Goal: Task Accomplishment & Management: Complete application form

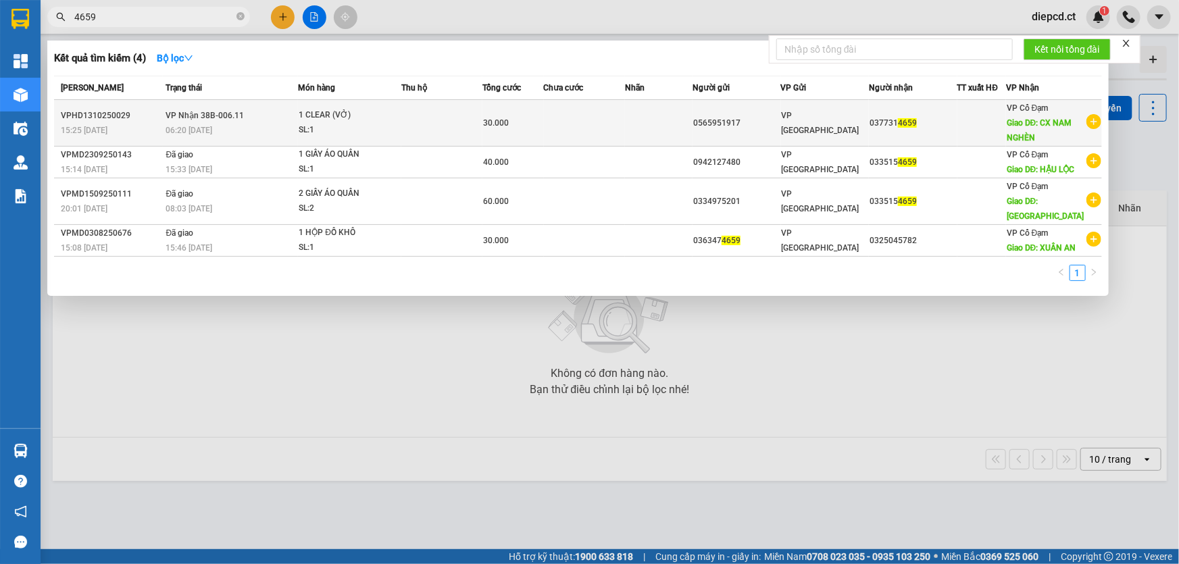
type input "4659"
click at [292, 118] on td "VP Nhận 38B-006.11 06:20 [DATE]" at bounding box center [231, 123] width 136 height 47
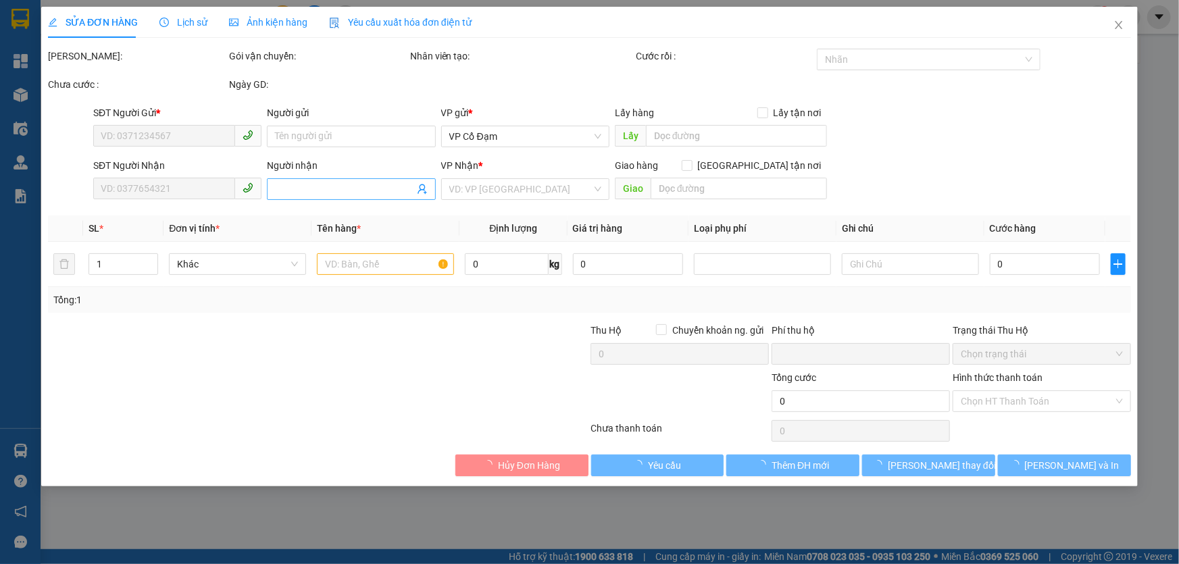
click at [337, 188] on input "Người nhận" at bounding box center [344, 189] width 139 height 15
type input "0565951917"
type input "0377314659"
type input "CX NAM NGHÈN"
type input "0"
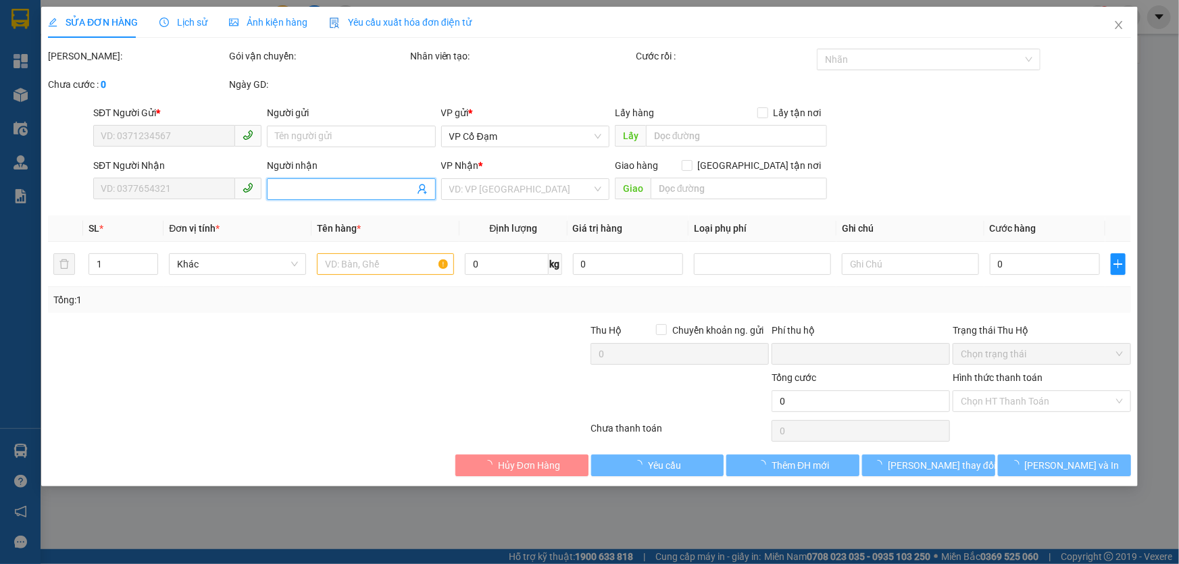
type input "30.000"
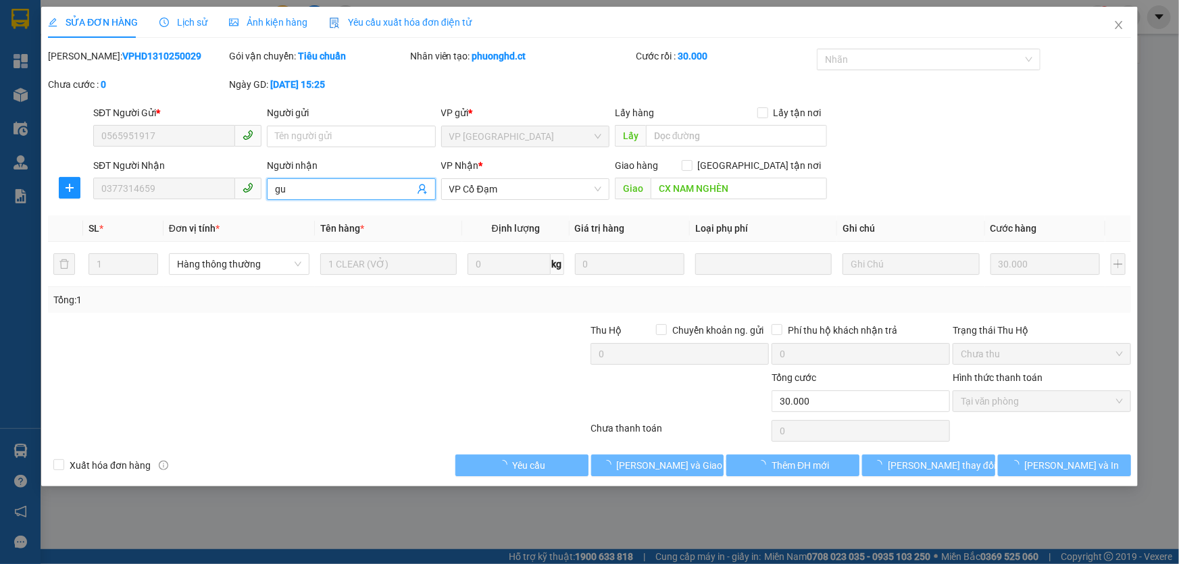
type input "g"
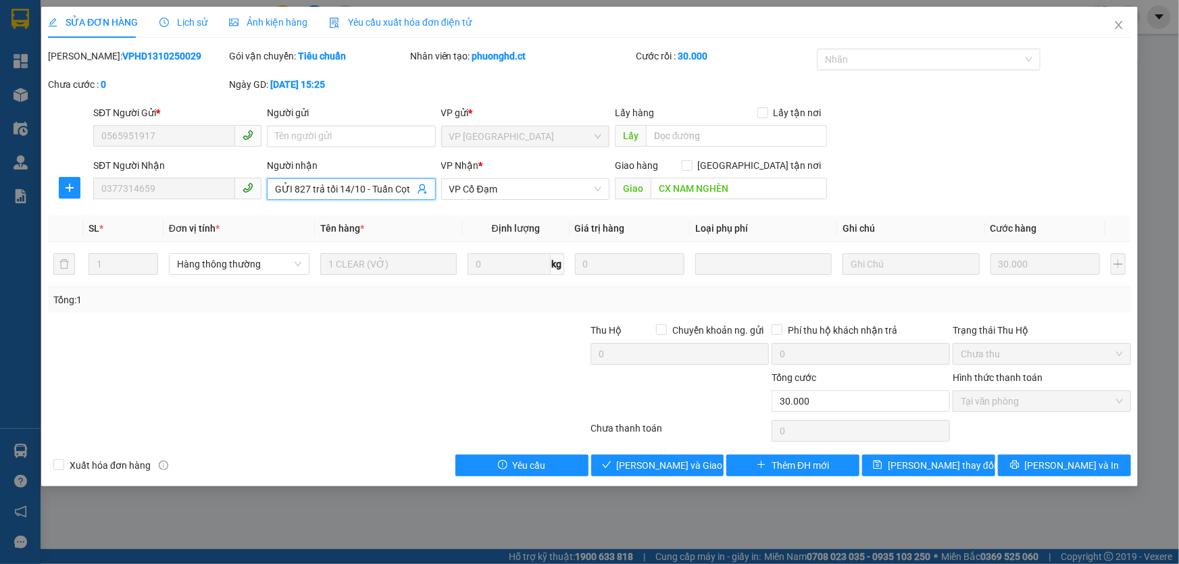
click at [307, 190] on input "GỬI 827 trả tối 14/10 - Tuấn Cọt" at bounding box center [344, 189] width 139 height 15
drag, startPoint x: 372, startPoint y: 190, endPoint x: 418, endPoint y: 198, distance: 46.7
click at [418, 198] on span "GỬI 662 trả tối 14/10 - Tuấn Cọt" at bounding box center [351, 189] width 168 height 22
type input "GỬI 662 trả tối 14/10"
click at [1122, 30] on icon "close" at bounding box center [1119, 25] width 11 height 11
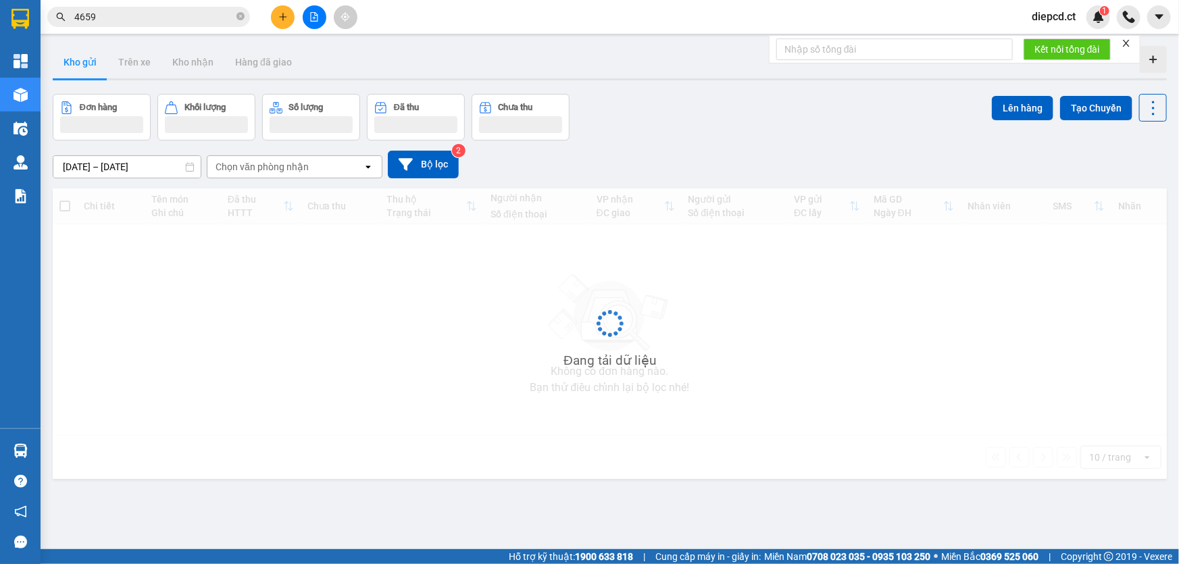
click at [150, 14] on input "4659" at bounding box center [153, 16] width 159 height 15
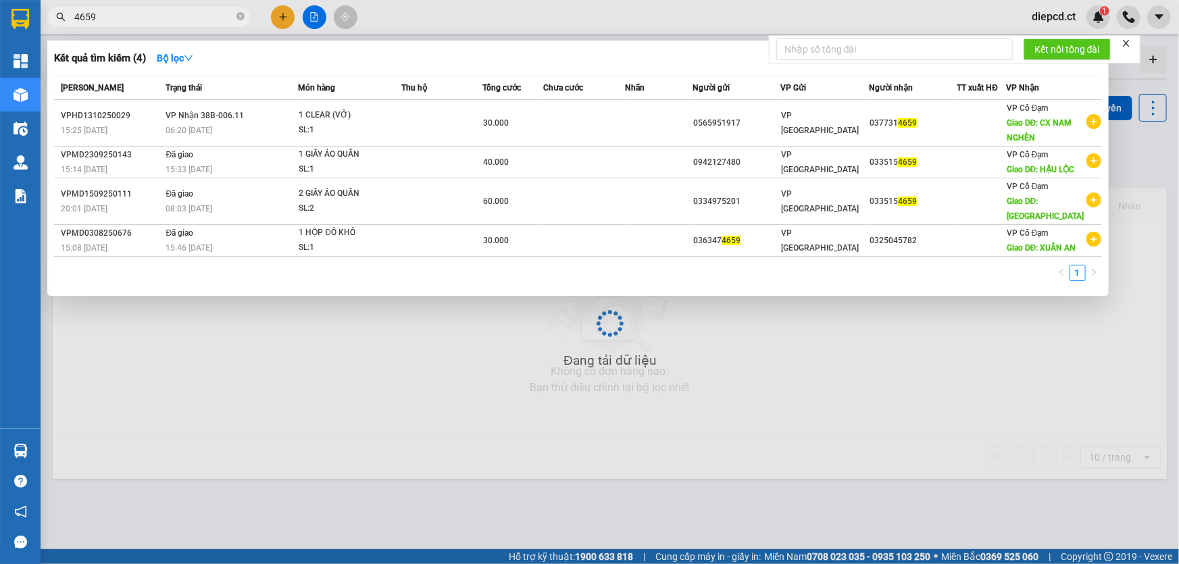
click at [150, 14] on input "4659" at bounding box center [153, 16] width 159 height 15
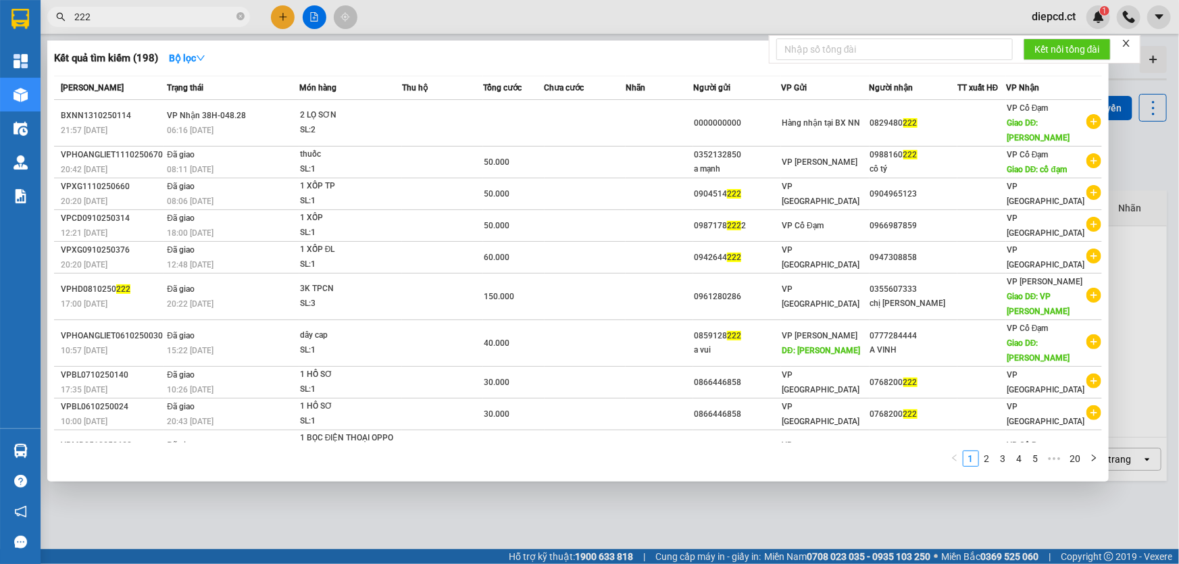
type input "222"
click at [919, 503] on div at bounding box center [589, 282] width 1179 height 564
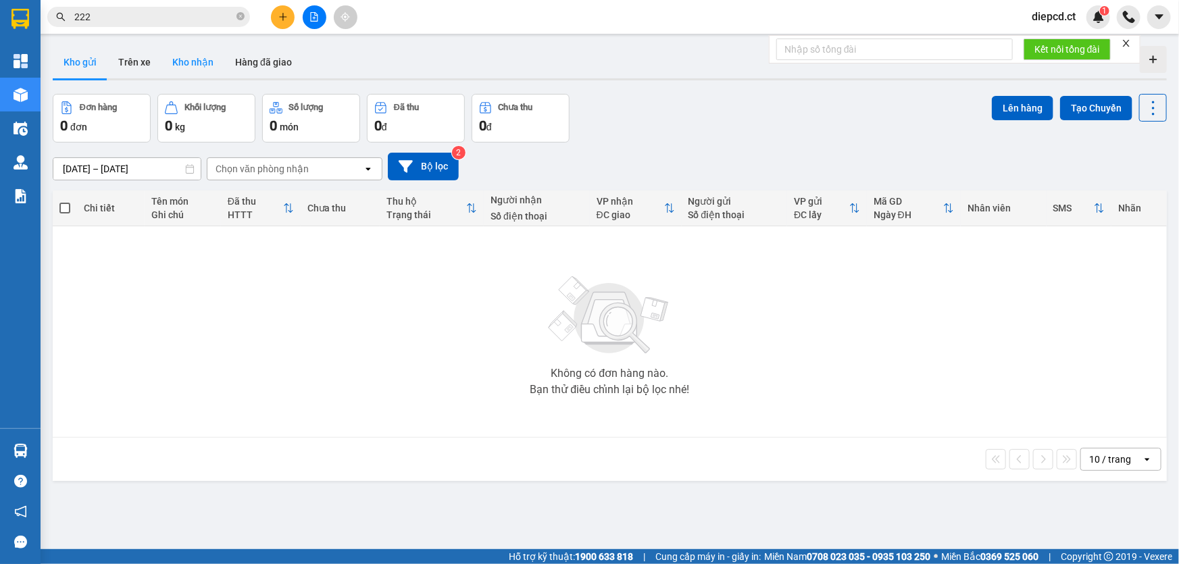
click at [203, 70] on button "Kho nhận" at bounding box center [192, 62] width 63 height 32
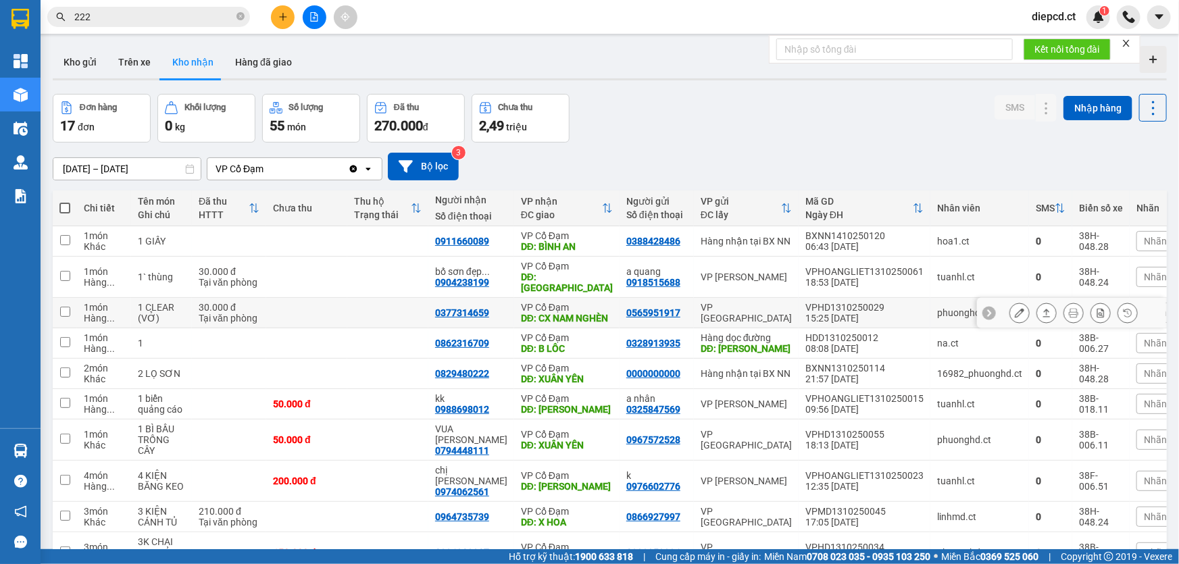
click at [260, 305] on td "30.000 đ Tại văn phòng" at bounding box center [229, 313] width 74 height 30
checkbox input "true"
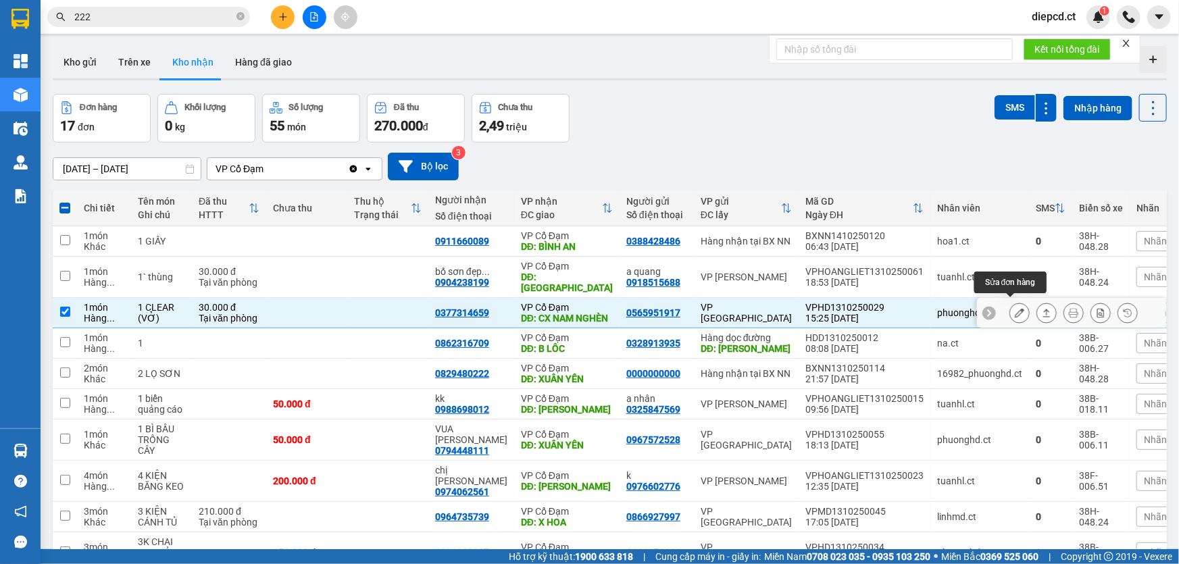
click at [1015, 308] on icon at bounding box center [1019, 312] width 9 height 9
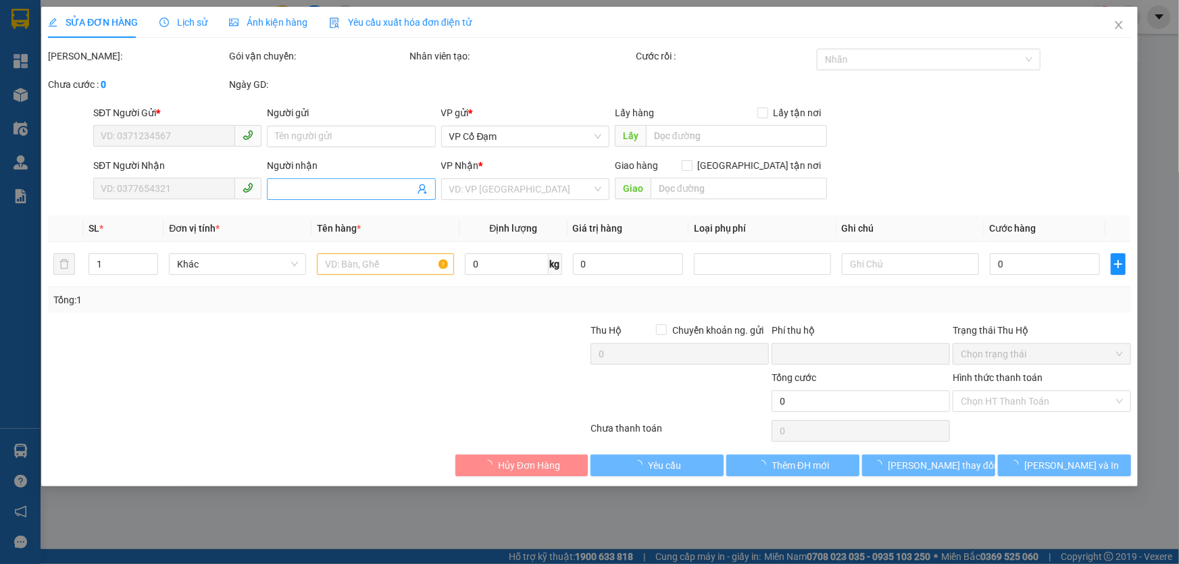
type input "0565951917"
type input "0377314659"
type input "CX NAM NGHÈN"
type input "0"
type input "30.000"
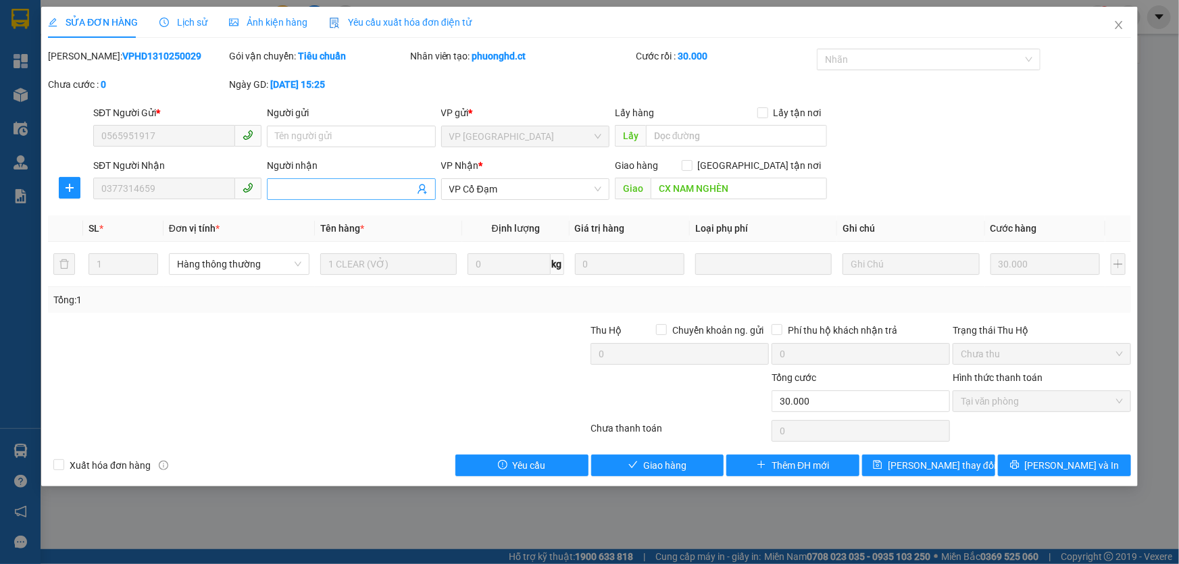
click at [317, 191] on input "Người nhận" at bounding box center [344, 189] width 139 height 15
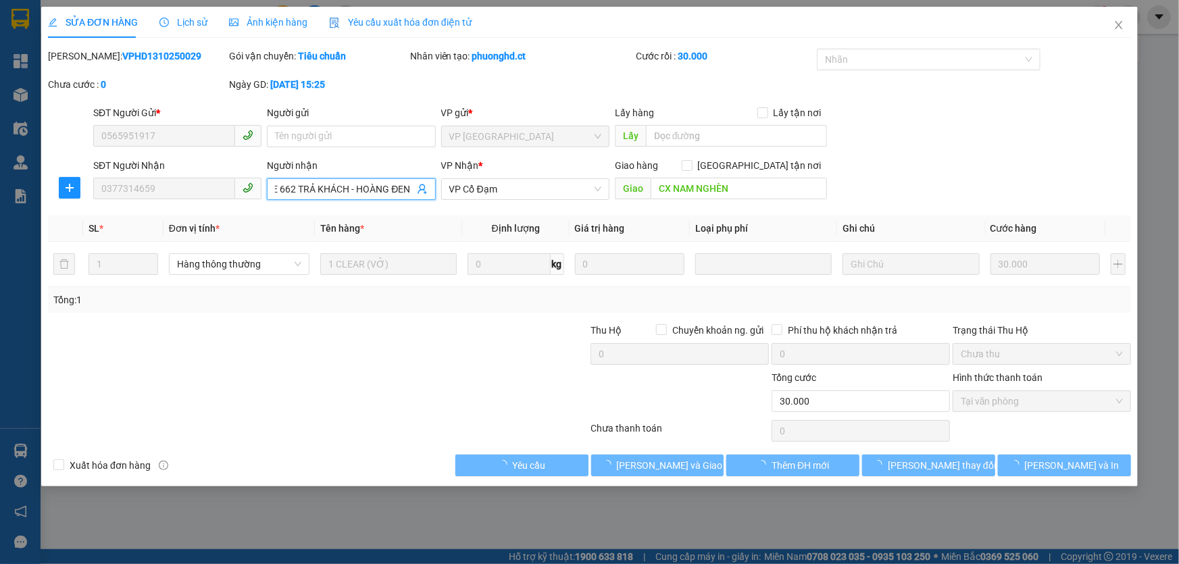
scroll to position [0, 39]
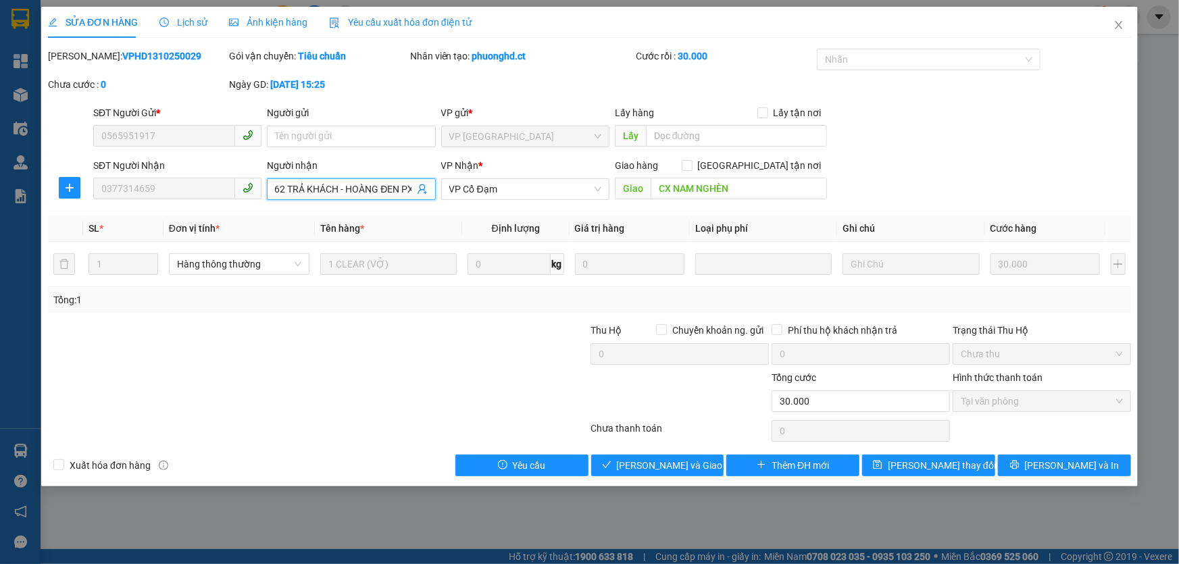
type input "GỬI XE 662 TRẢ KHÁCH - HOÀNG ĐEN PX"
click at [939, 467] on span "[PERSON_NAME] thay đổi" at bounding box center [942, 465] width 108 height 15
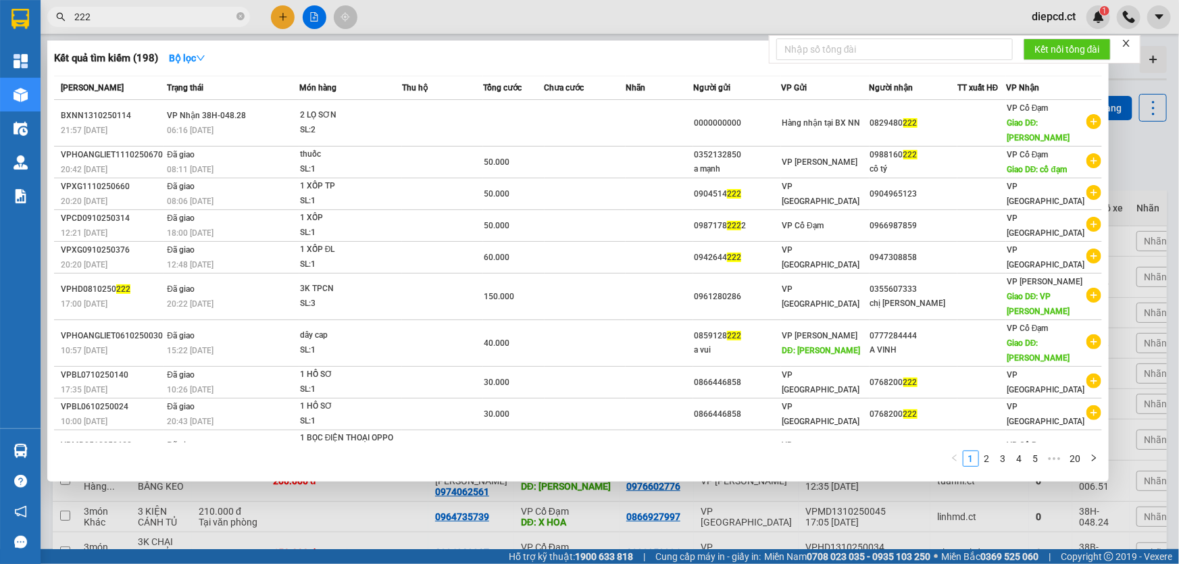
click at [134, 19] on input "222" at bounding box center [153, 16] width 159 height 15
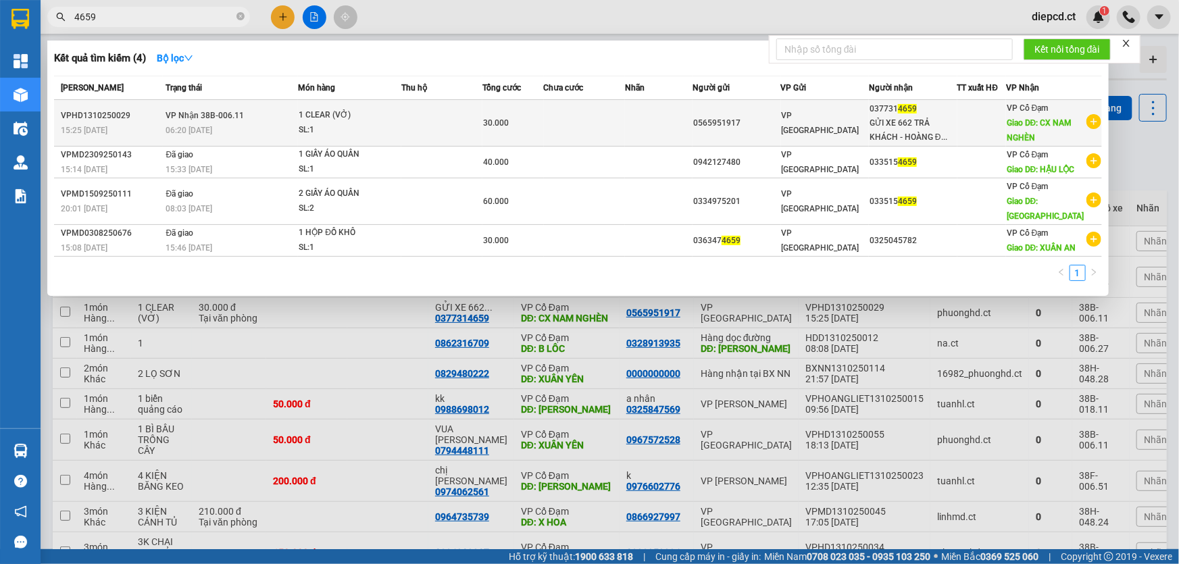
type input "4659"
click at [232, 120] on span "VP Nhận 38B-006.11" at bounding box center [205, 114] width 78 height 11
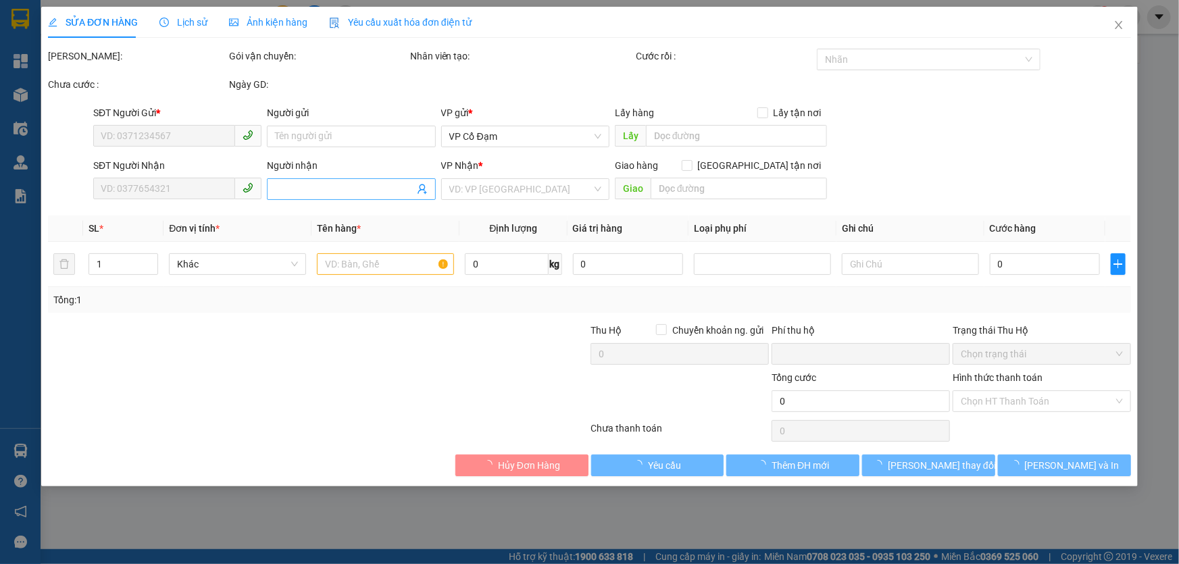
type input "0565951917"
type input "0377314659"
type input "GỬI XE 662 TRẢ KHÁCH - HOÀNG ĐEN PX"
type input "CX NAM NGHÈN"
type input "0"
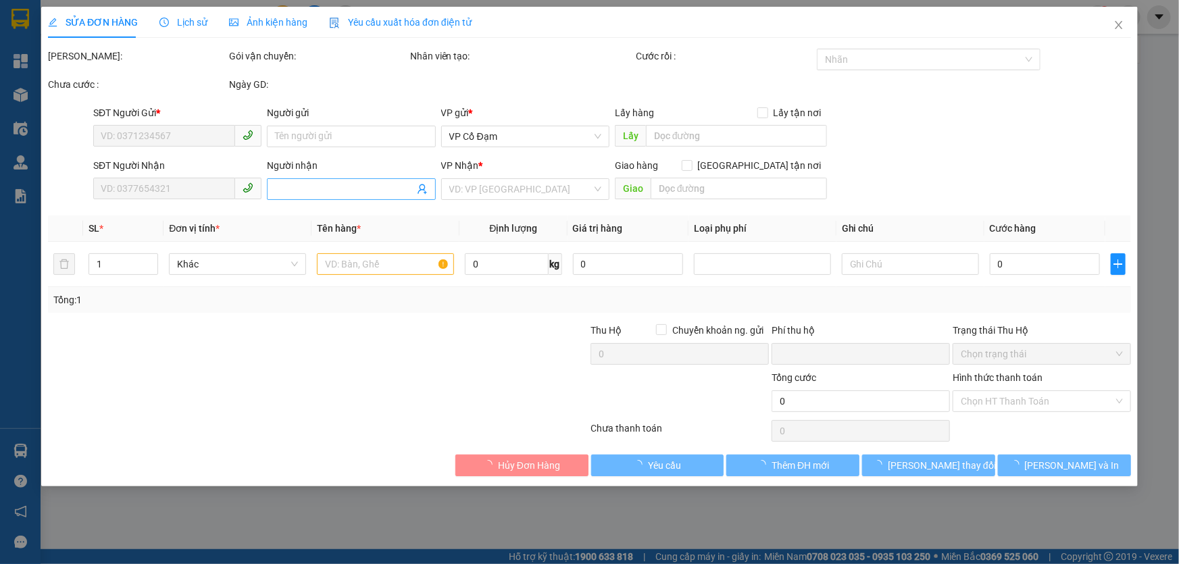
type input "30.000"
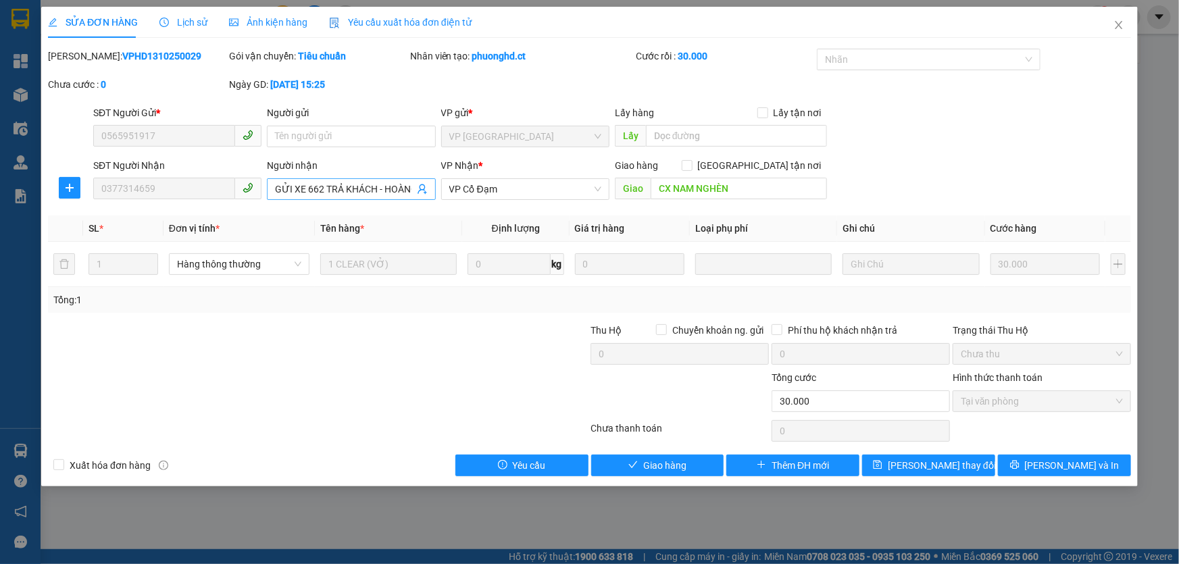
scroll to position [0, 39]
click at [320, 189] on input "GỬI XE 662 TRẢ KHÁCH - HOÀNG ĐEN PX" at bounding box center [344, 189] width 139 height 15
type input "GỬI XE 662 TỐI 14/10 TRẢ KHÁCH - HOÀNG ĐEN PX"
click at [944, 466] on span "[PERSON_NAME] thay đổi" at bounding box center [942, 465] width 108 height 15
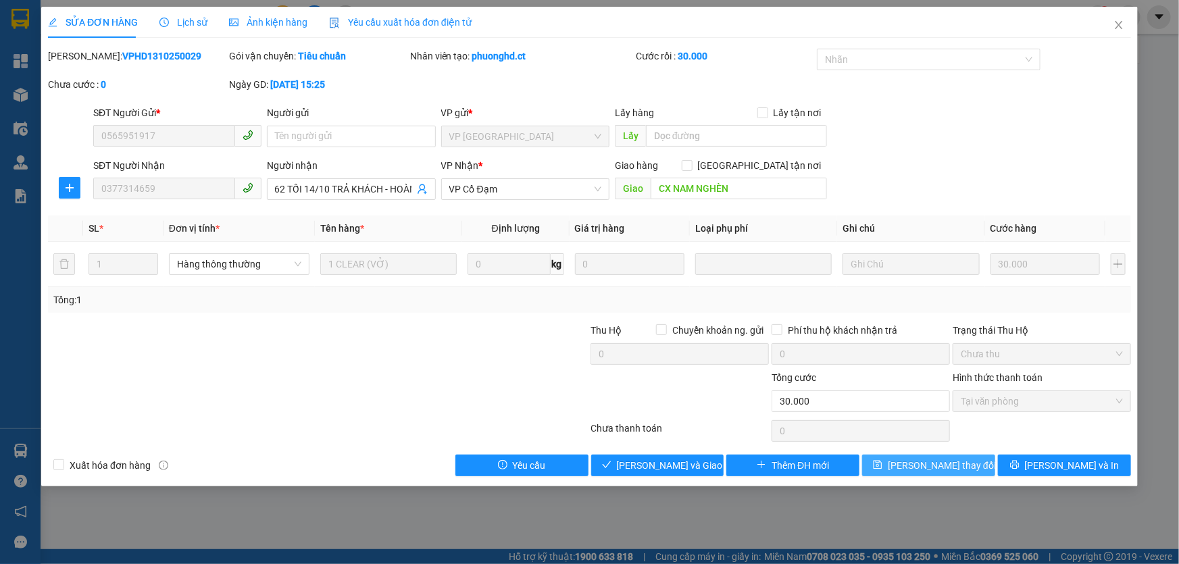
scroll to position [0, 0]
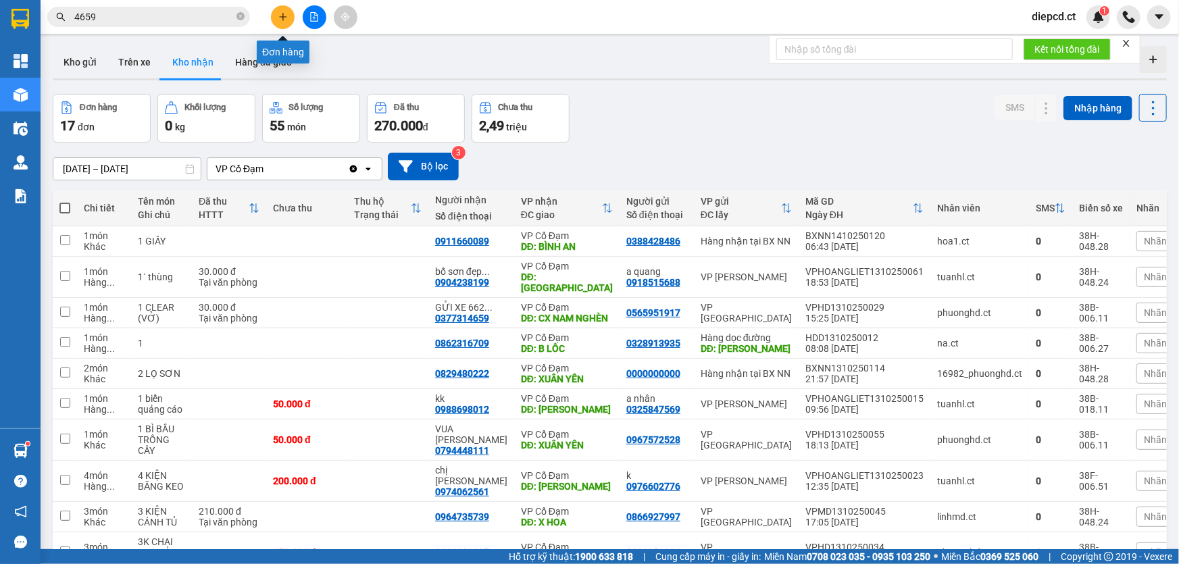
click at [282, 20] on icon "plus" at bounding box center [282, 16] width 1 height 7
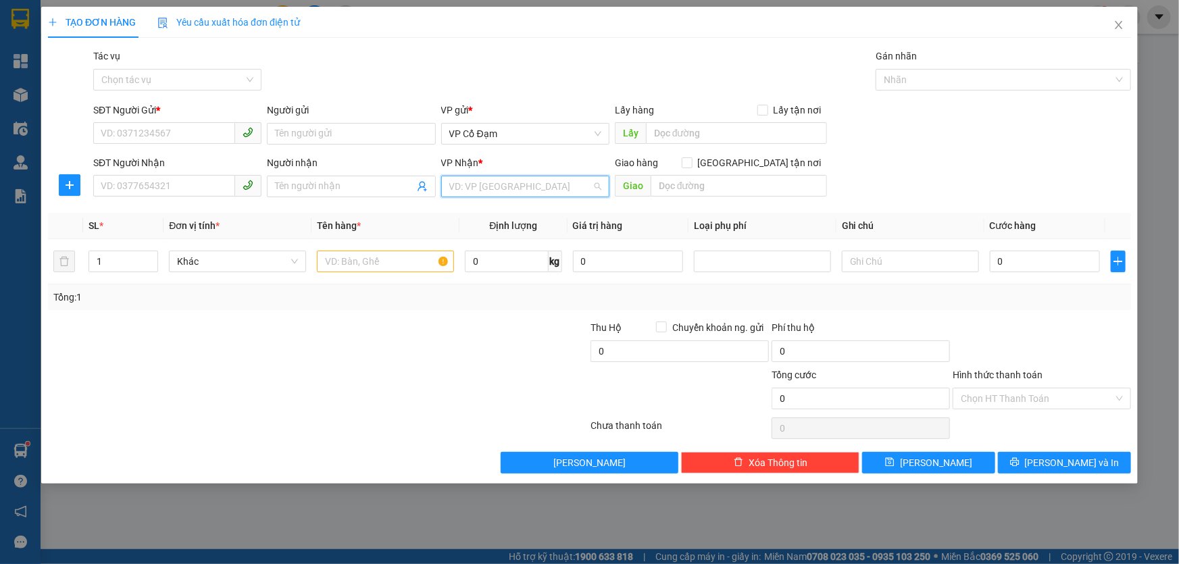
click at [491, 194] on input "search" at bounding box center [520, 186] width 143 height 20
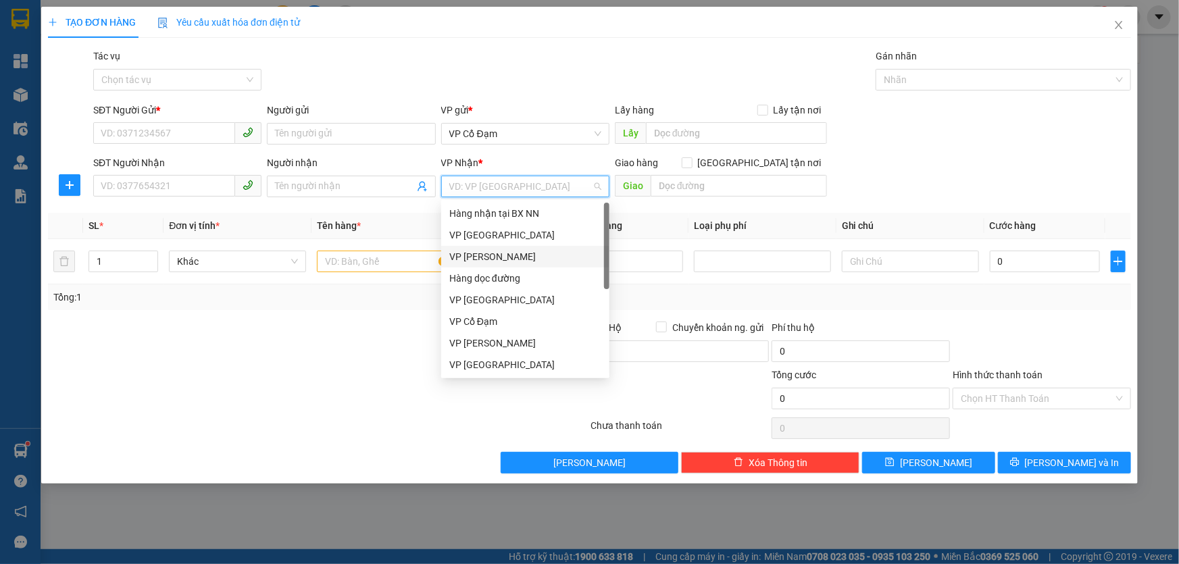
click at [478, 257] on div "VP [PERSON_NAME]" at bounding box center [525, 256] width 152 height 15
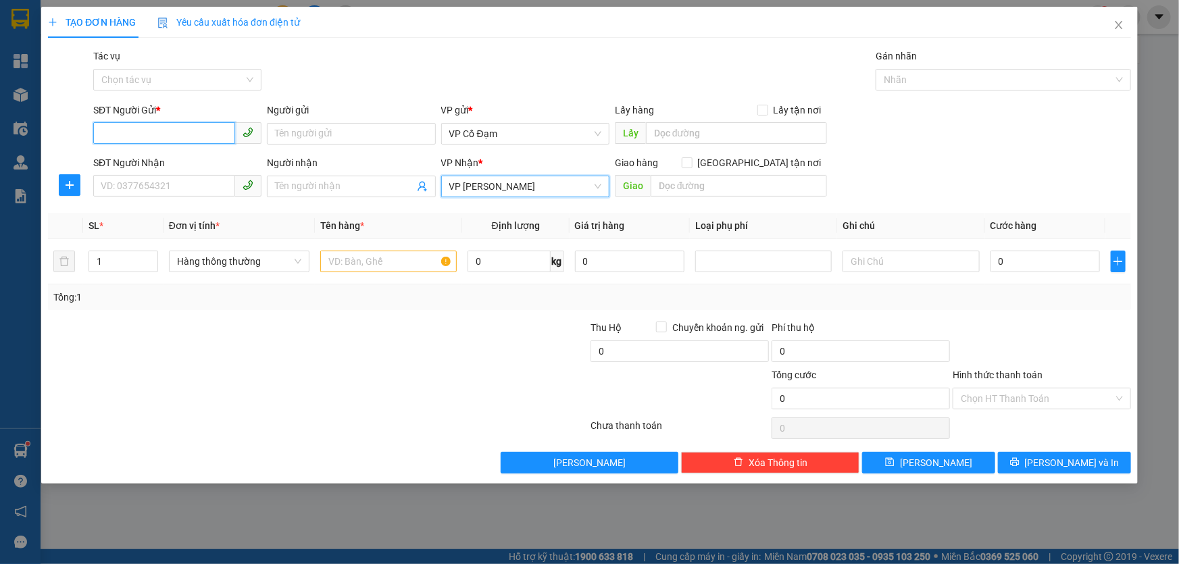
click at [165, 142] on input "SĐT Người Gửi *" at bounding box center [164, 133] width 142 height 22
type input "0337864776"
click at [153, 159] on div "0337864776" at bounding box center [177, 160] width 152 height 15
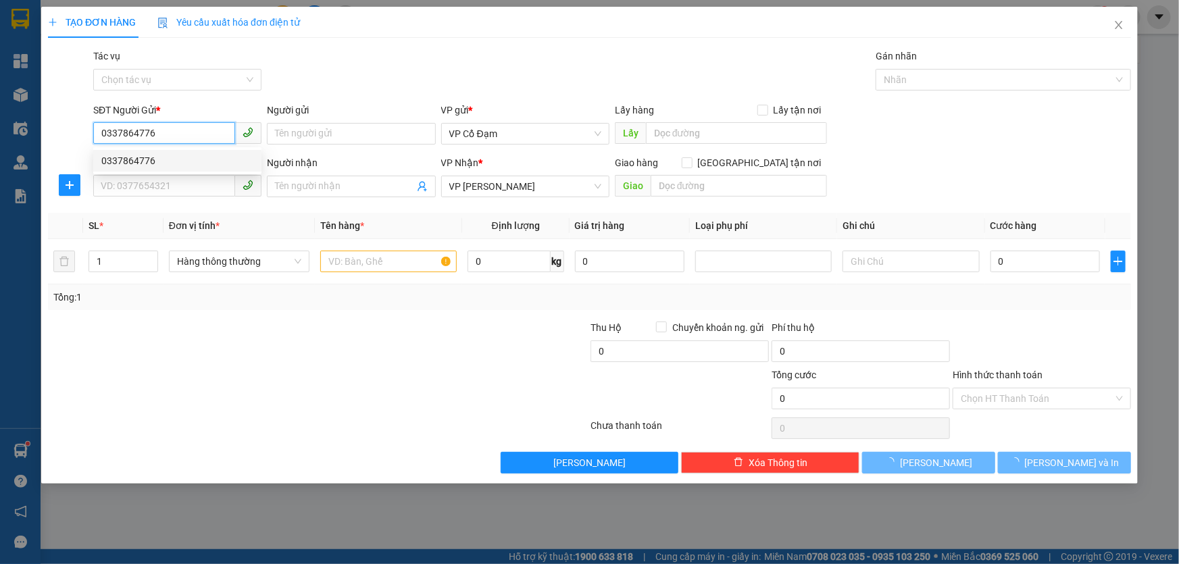
type input "40.000"
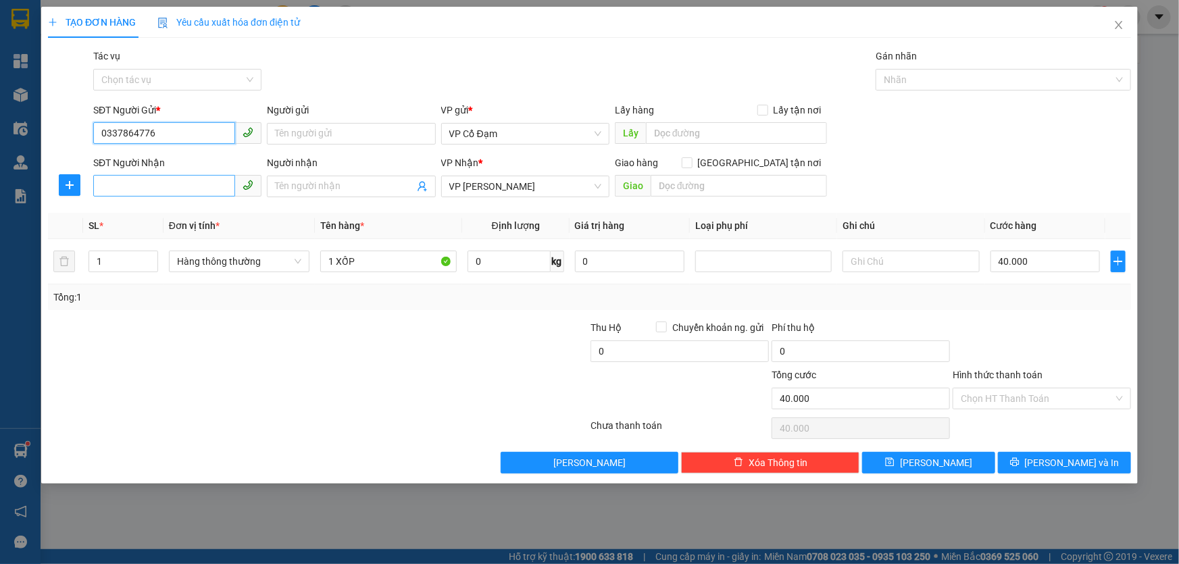
type input "0337864776"
click at [126, 191] on input "SĐT Người Nhận" at bounding box center [164, 186] width 142 height 22
type input "0985124020"
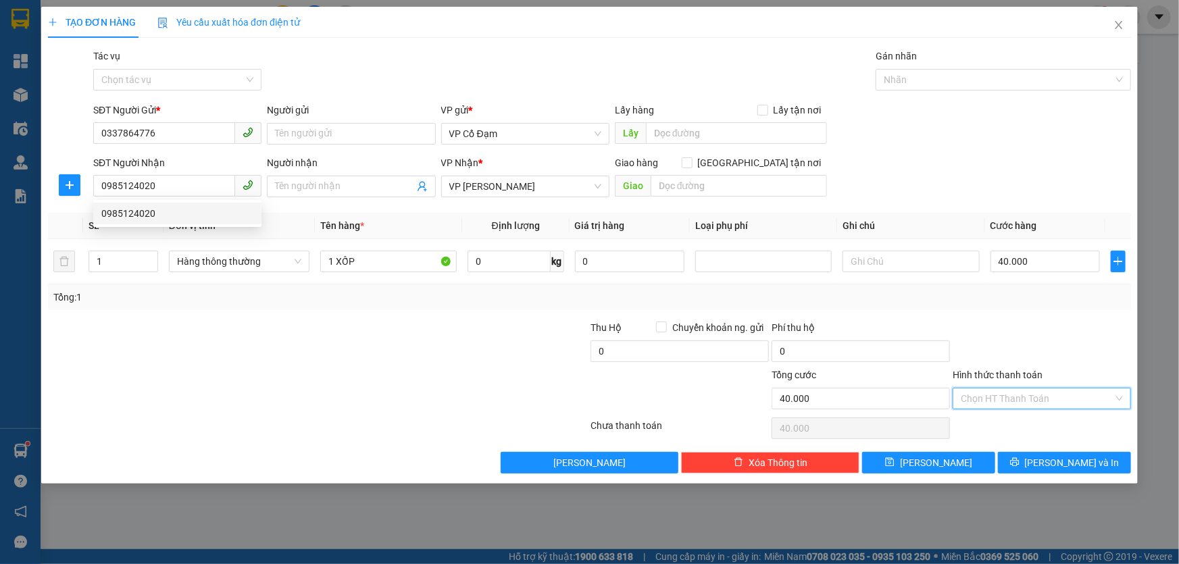
click at [1004, 391] on input "Hình thức thanh toán" at bounding box center [1037, 399] width 153 height 20
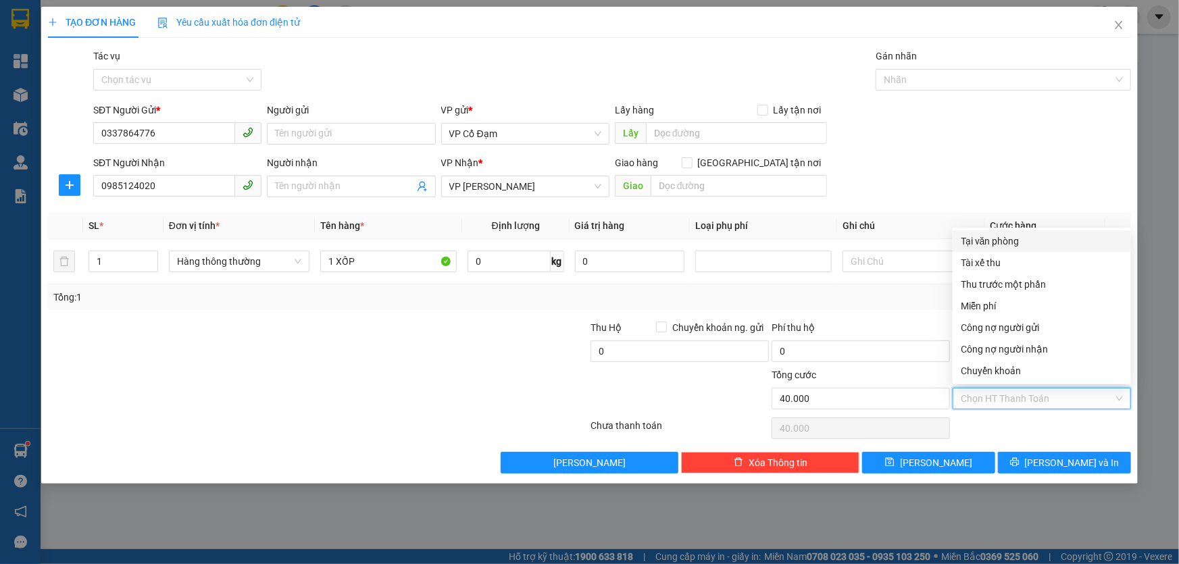
click at [983, 243] on div "Tại văn phòng" at bounding box center [1042, 241] width 162 height 15
type input "0"
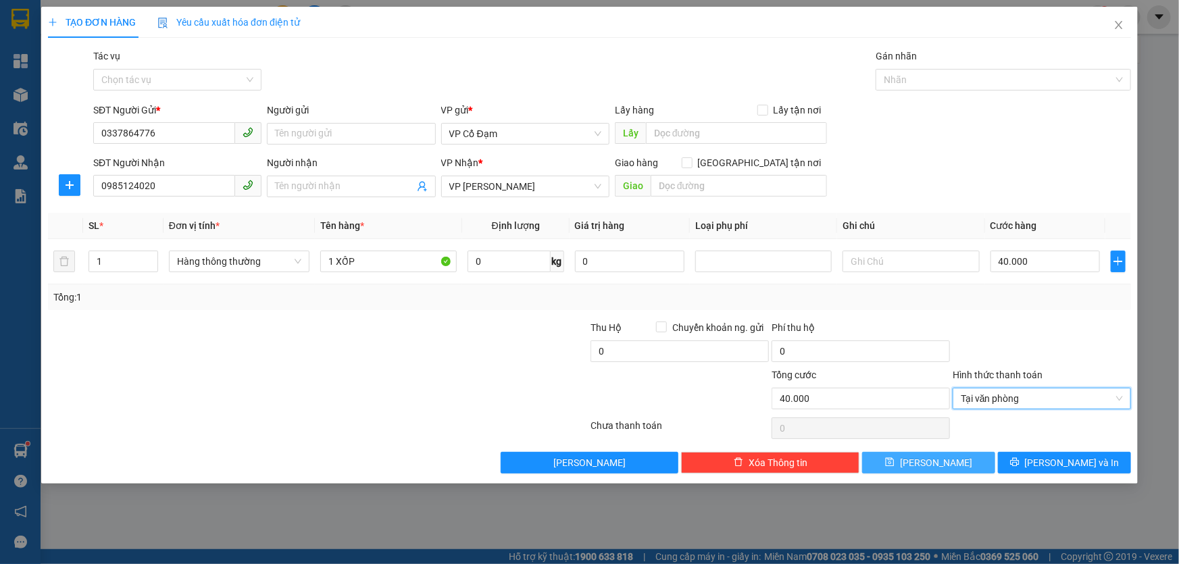
click at [895, 465] on icon "save" at bounding box center [889, 461] width 9 height 9
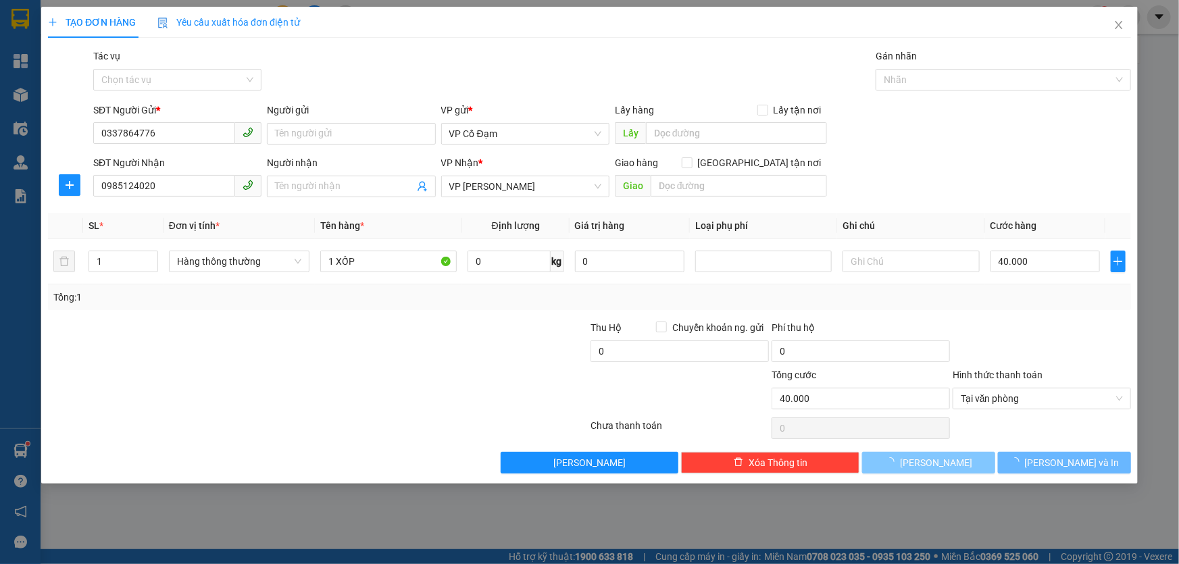
type input "0"
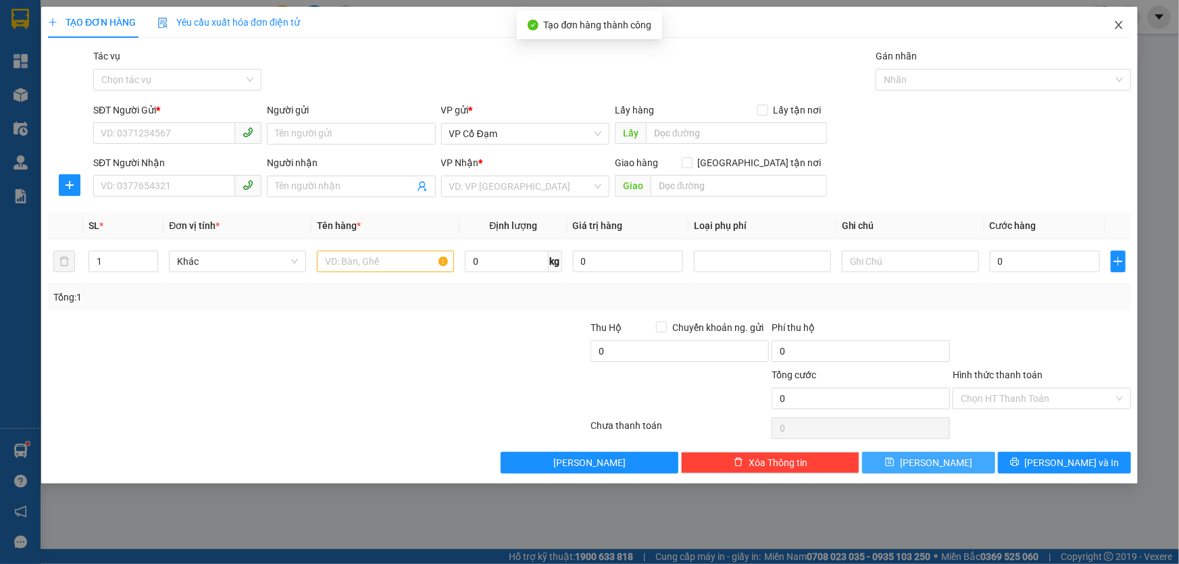
click at [1117, 24] on icon "close" at bounding box center [1118, 25] width 7 height 8
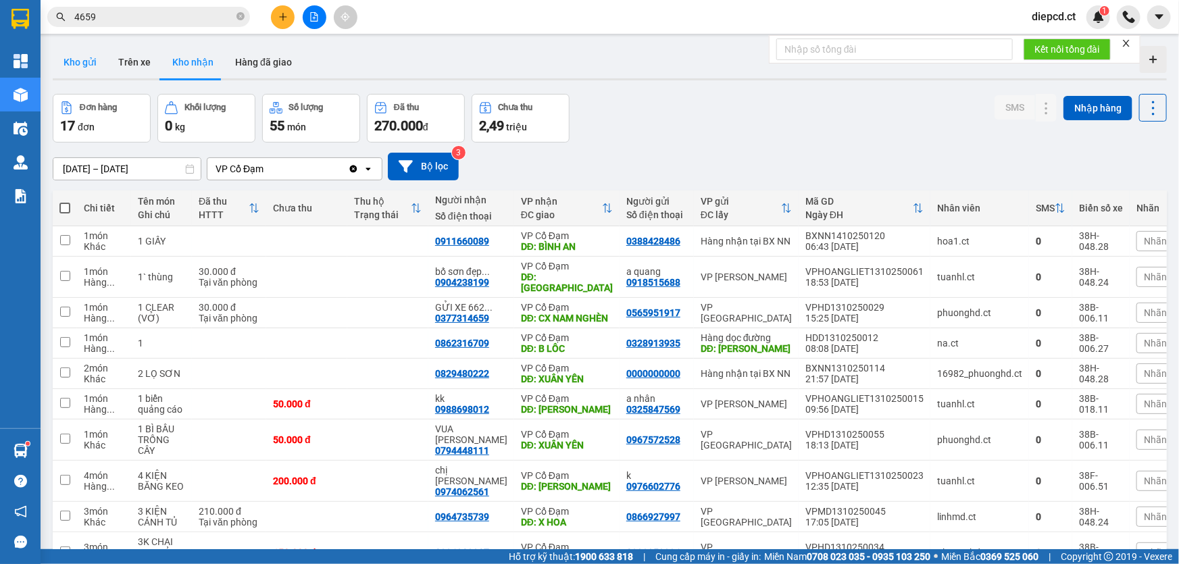
click at [67, 61] on button "Kho gửi" at bounding box center [80, 62] width 55 height 32
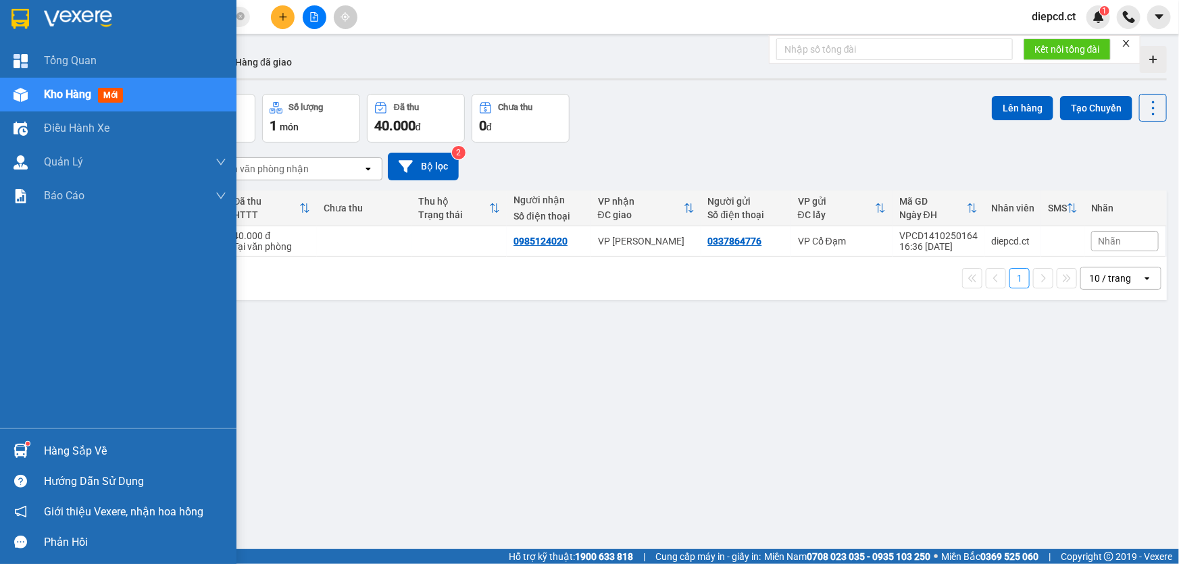
click at [39, 85] on div "Kho hàng mới" at bounding box center [118, 95] width 236 height 34
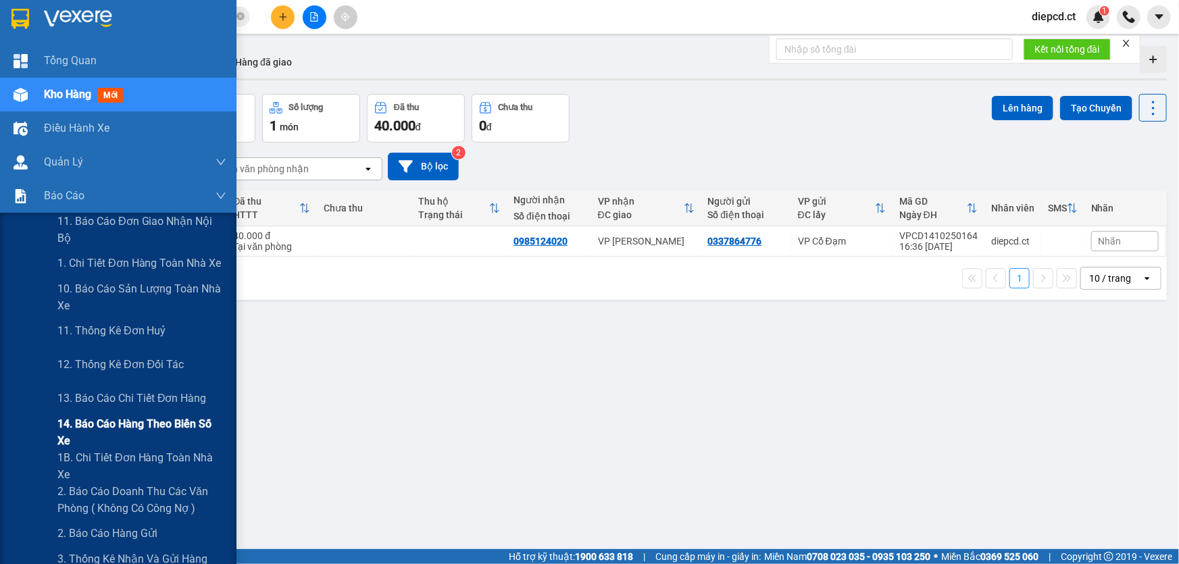
click at [62, 429] on span "14. Báo cáo hàng theo biển số xe" at bounding box center [141, 433] width 169 height 34
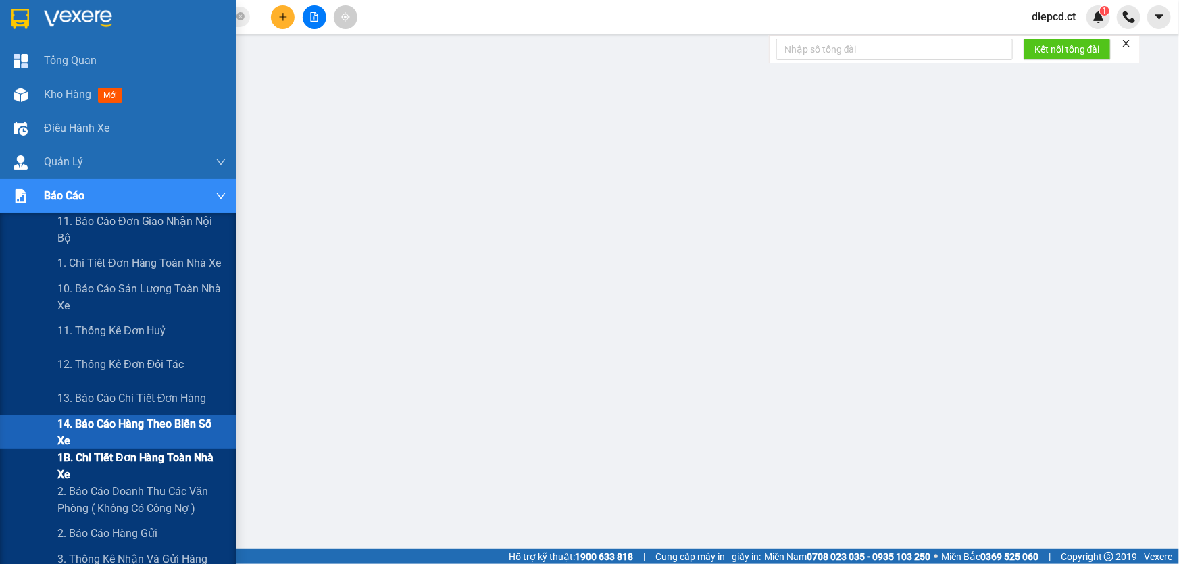
click at [70, 461] on span "1B. Chi tiết đơn hàng toàn nhà xe" at bounding box center [141, 466] width 169 height 34
